Goal: Navigation & Orientation: Find specific page/section

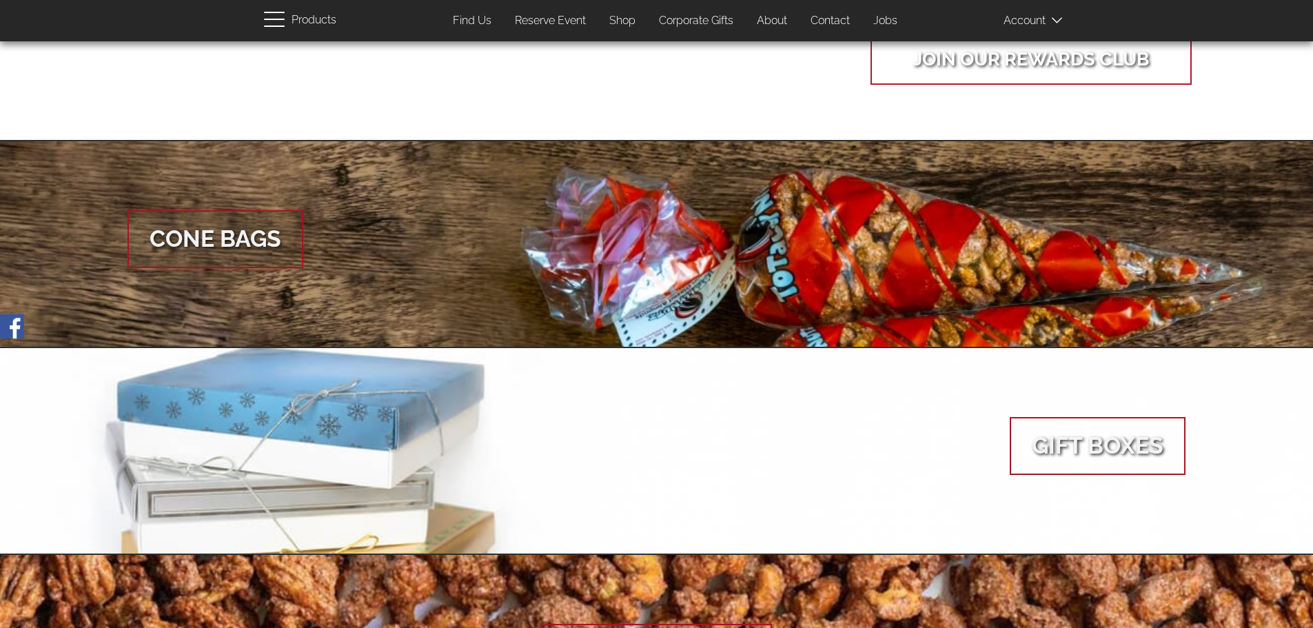
scroll to position [1517, 0]
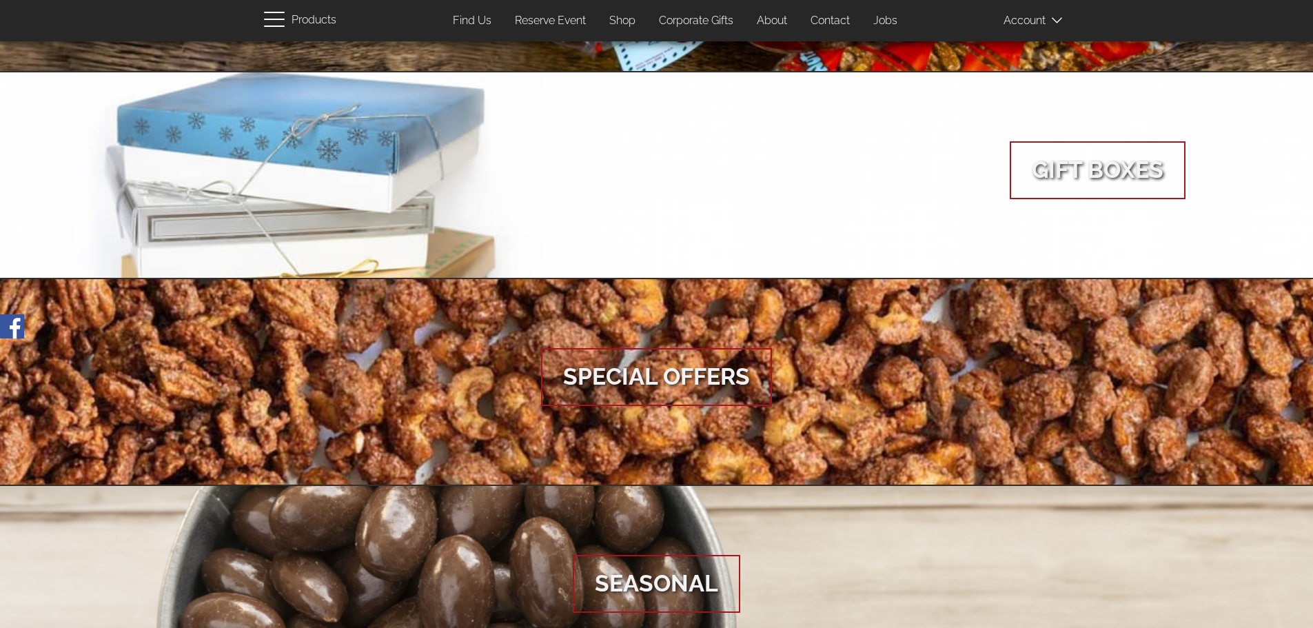
click at [778, 20] on link "About" at bounding box center [772, 21] width 51 height 27
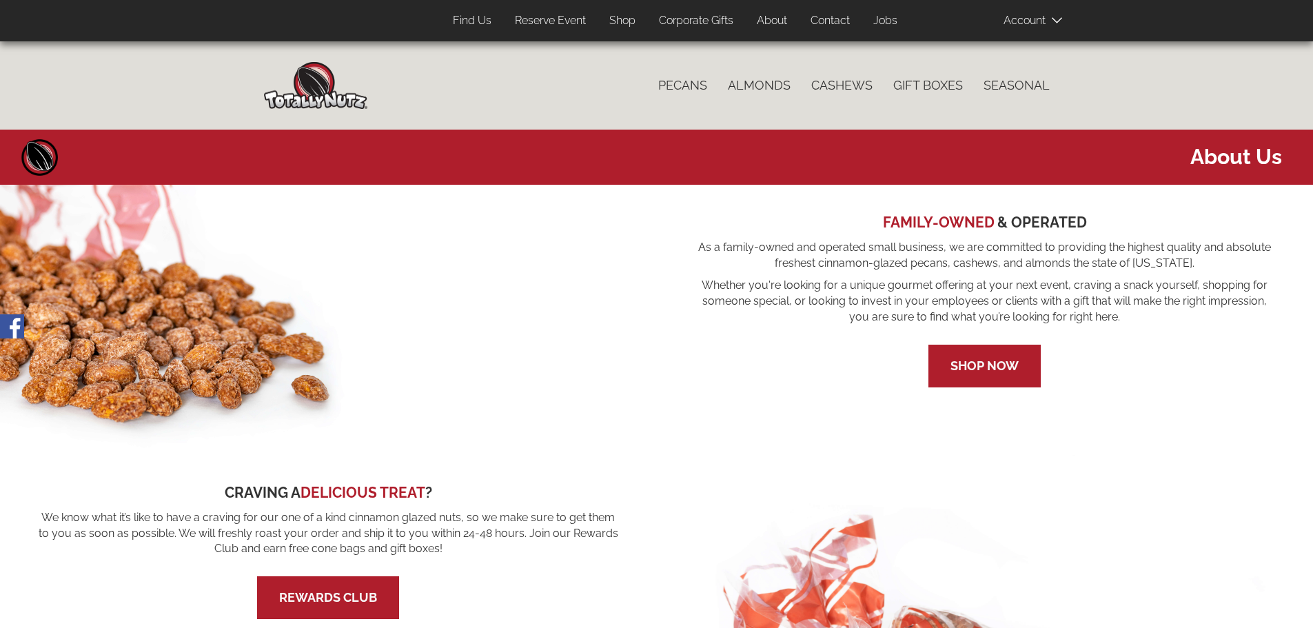
click at [694, 19] on link "Corporate Gifts" at bounding box center [696, 21] width 95 height 27
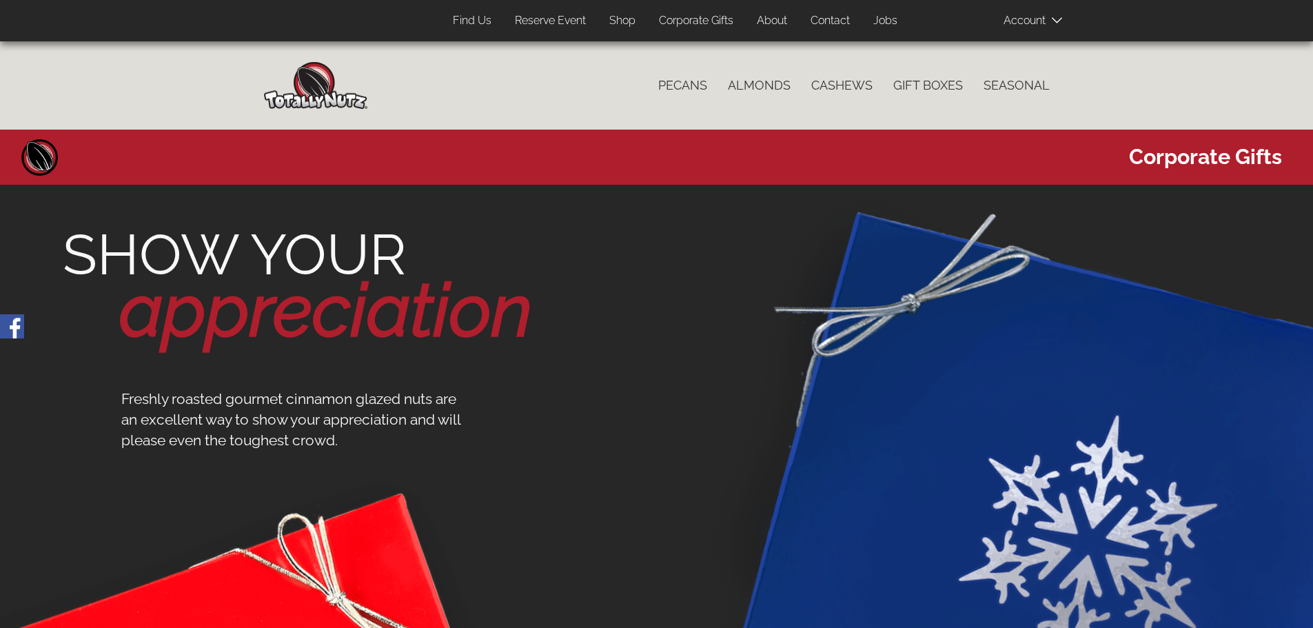
click at [472, 20] on link "Find Us" at bounding box center [472, 21] width 59 height 27
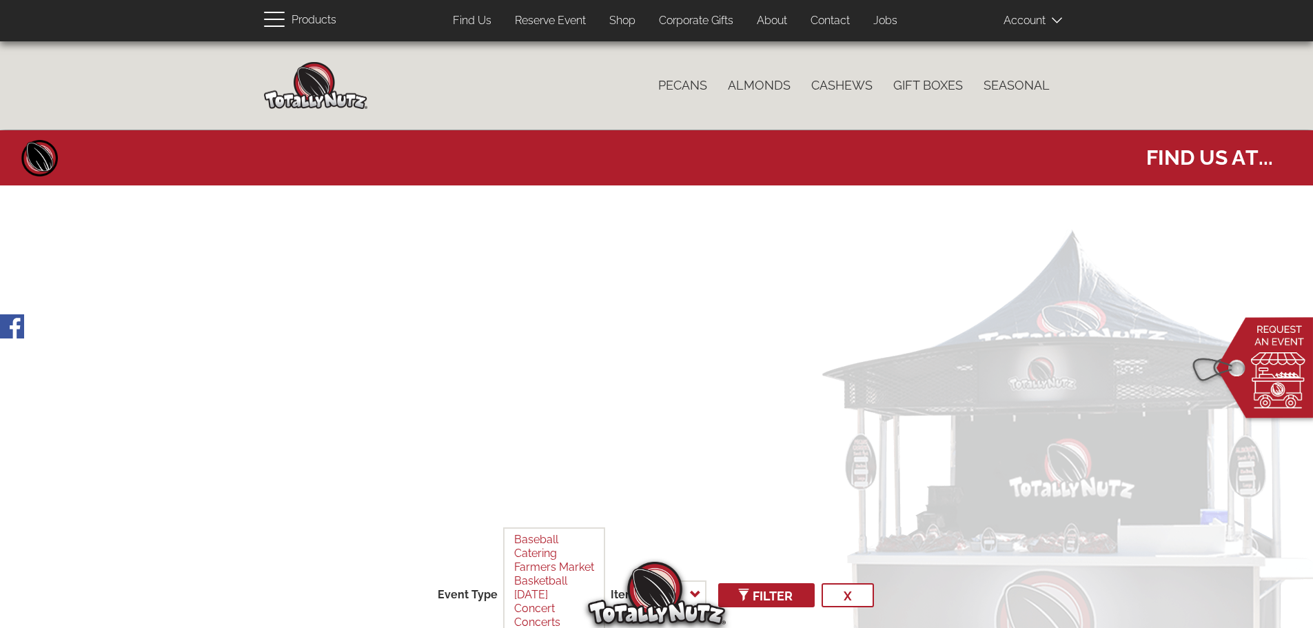
select select
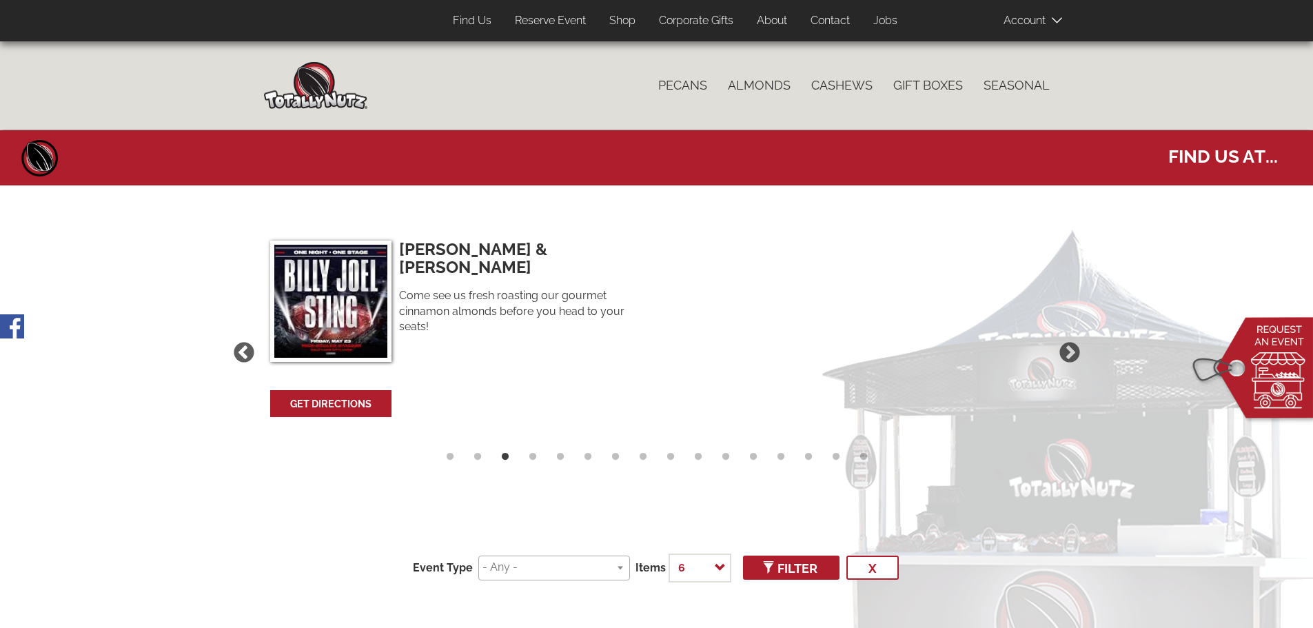
click at [621, 19] on link "Shop" at bounding box center [622, 21] width 47 height 27
